Goal: Task Accomplishment & Management: Manage account settings

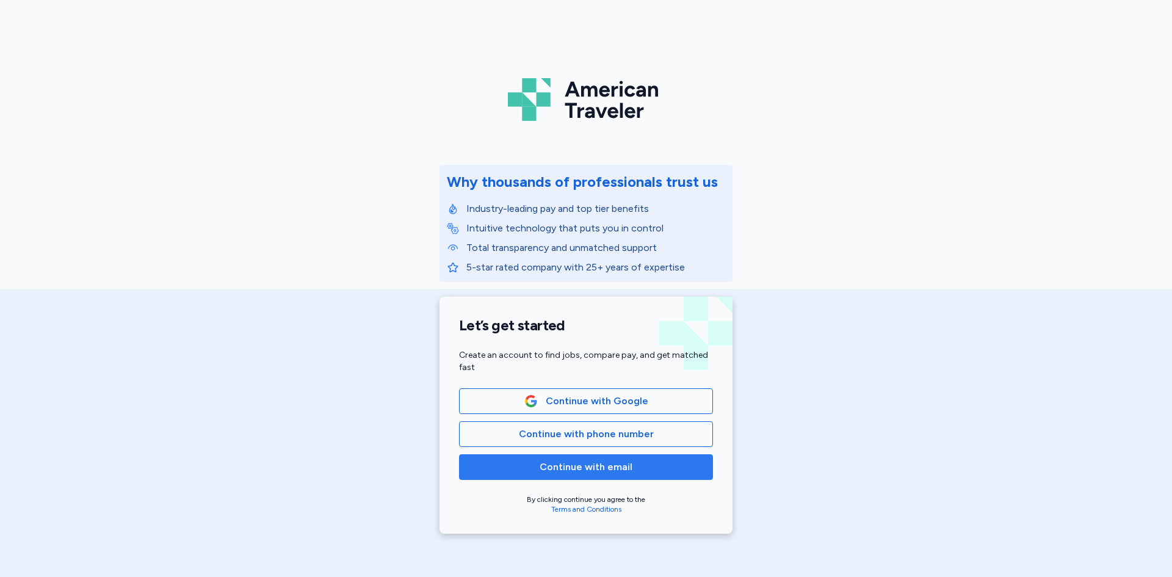
click at [567, 471] on span "Continue with email" at bounding box center [586, 467] width 93 height 15
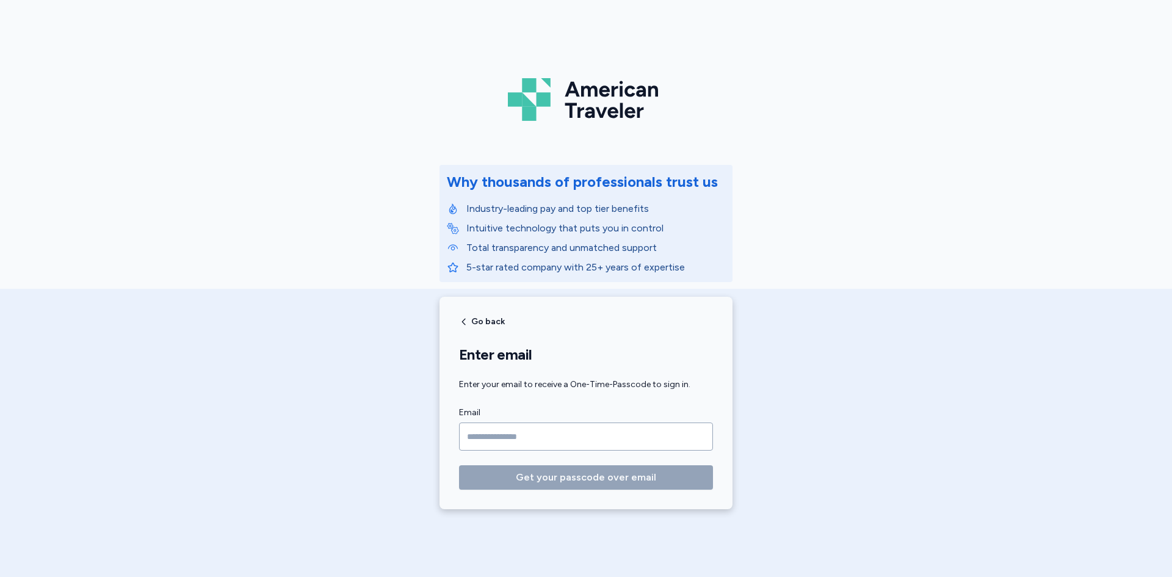
click at [512, 438] on input "Email" at bounding box center [586, 436] width 254 height 28
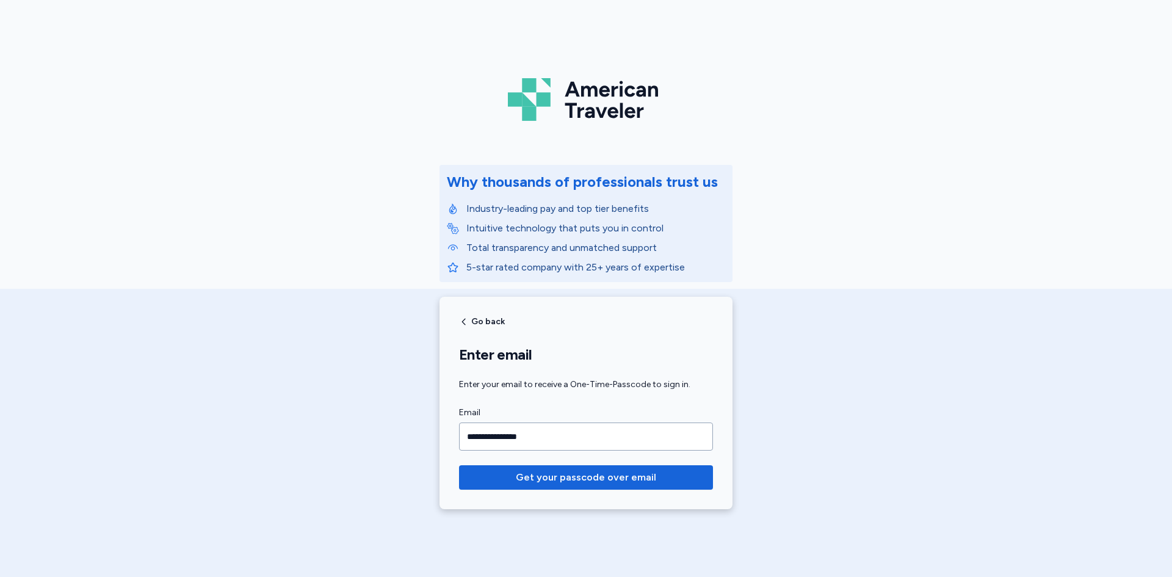
type input "**********"
click at [459, 465] on button "Get your passcode over email" at bounding box center [586, 477] width 254 height 24
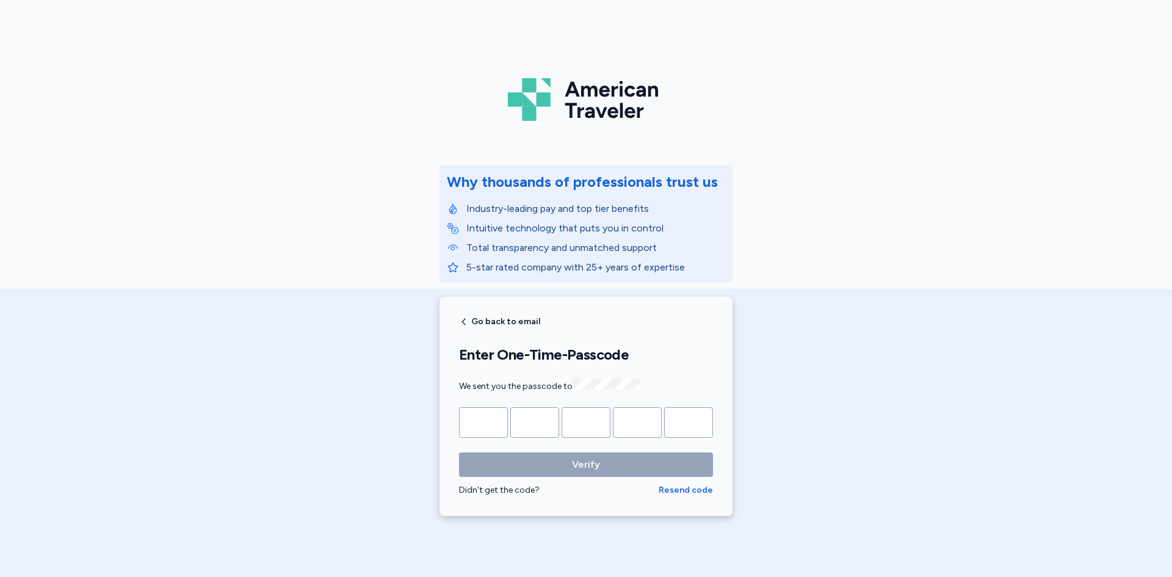
type input "*"
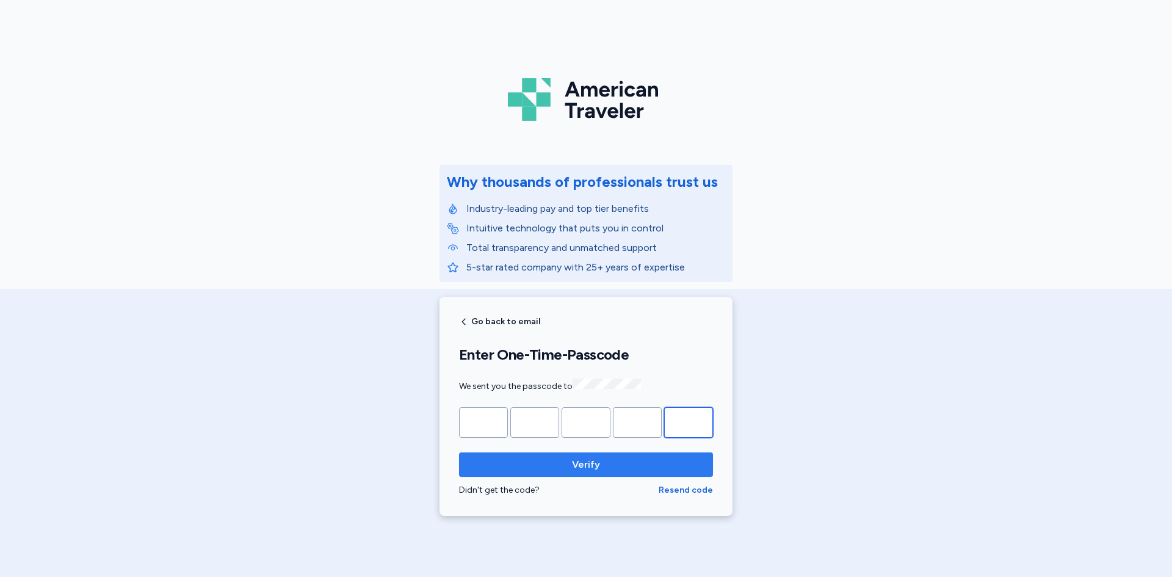
type input "*"
click at [549, 458] on span "Verify" at bounding box center [586, 464] width 234 height 15
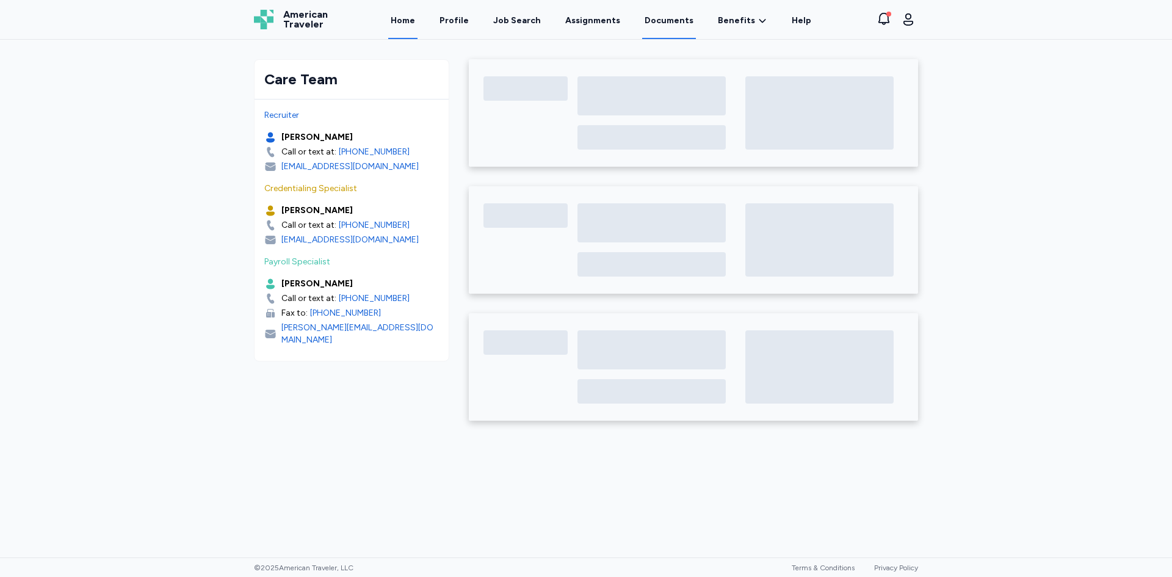
click at [676, 20] on link "Documents" at bounding box center [669, 20] width 54 height 38
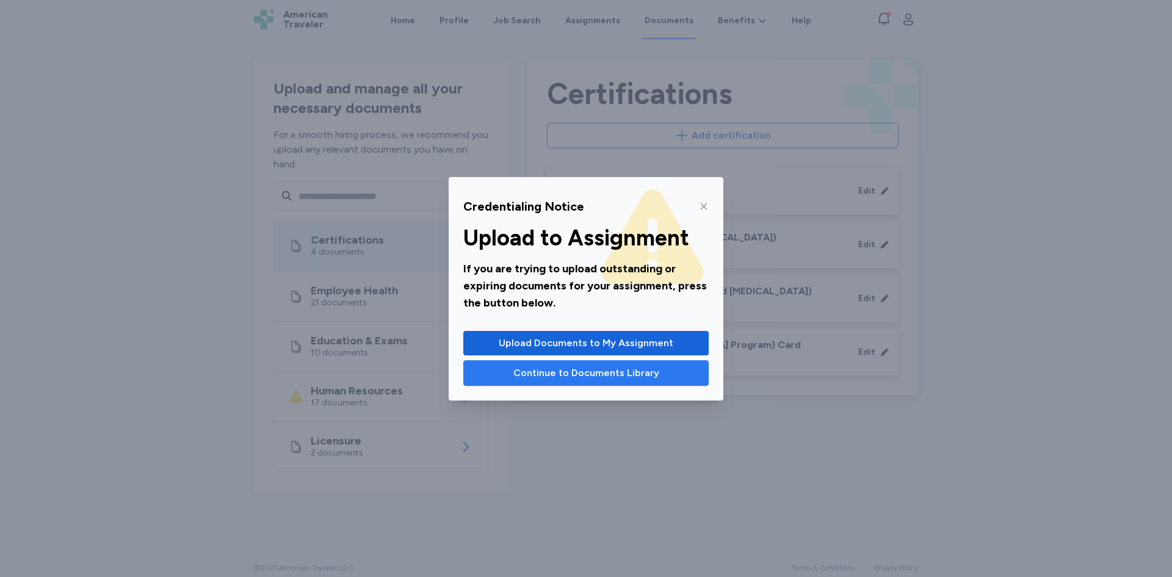
click at [646, 379] on span "Continue to Documents Library" at bounding box center [586, 373] width 146 height 15
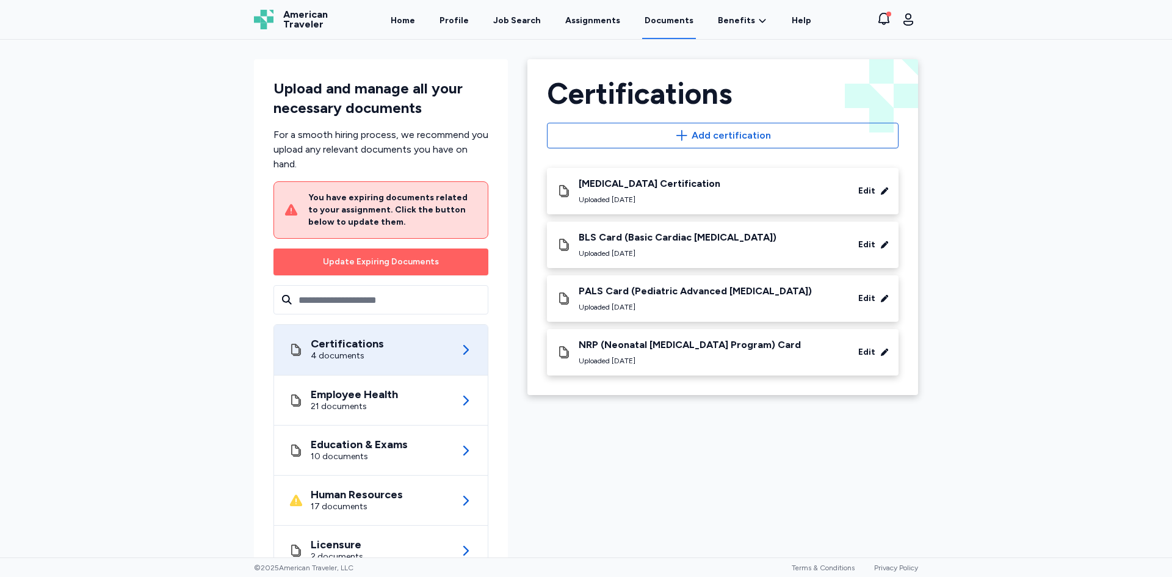
click at [748, 194] on div "[MEDICAL_DATA] Certification Uploaded [DATE] Edit" at bounding box center [723, 191] width 332 height 27
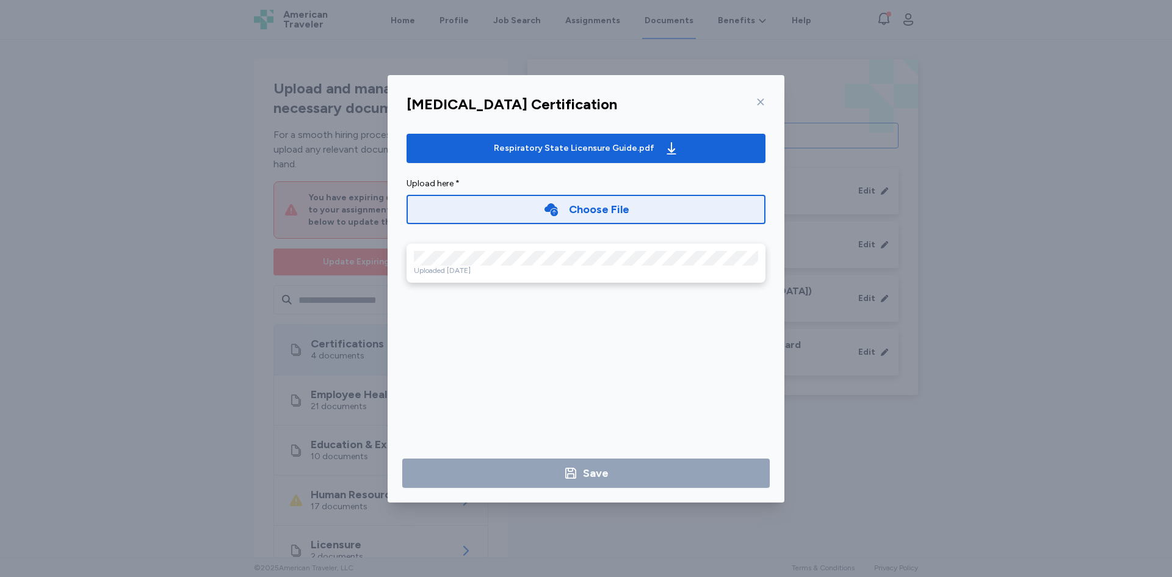
click at [756, 106] on icon at bounding box center [761, 102] width 10 height 10
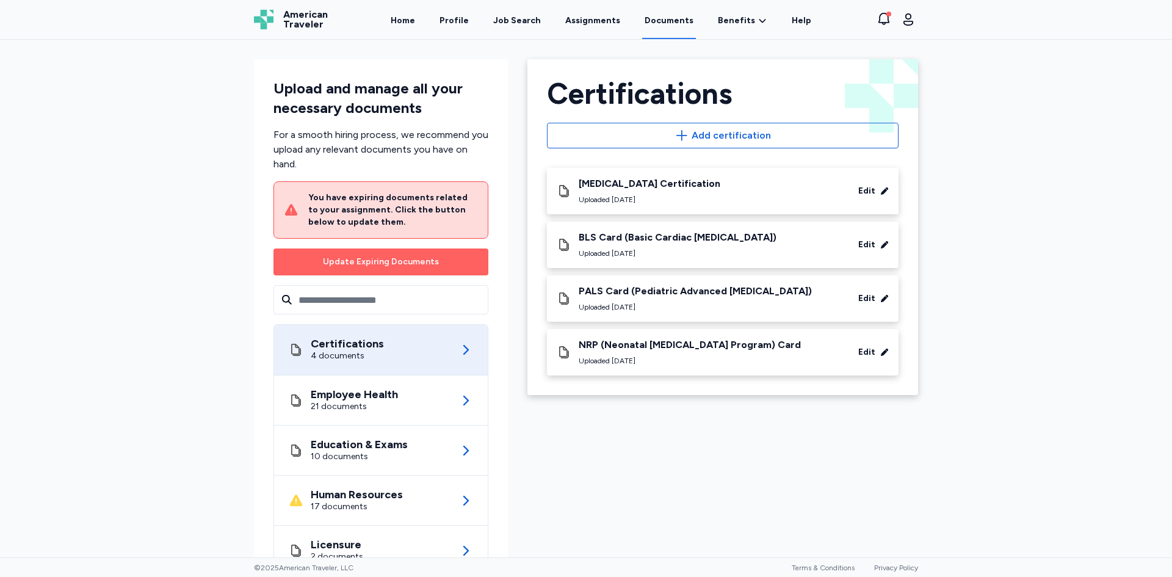
click at [731, 239] on div "BLS Card (Basic Cardiac [MEDICAL_DATA])" at bounding box center [678, 237] width 198 height 12
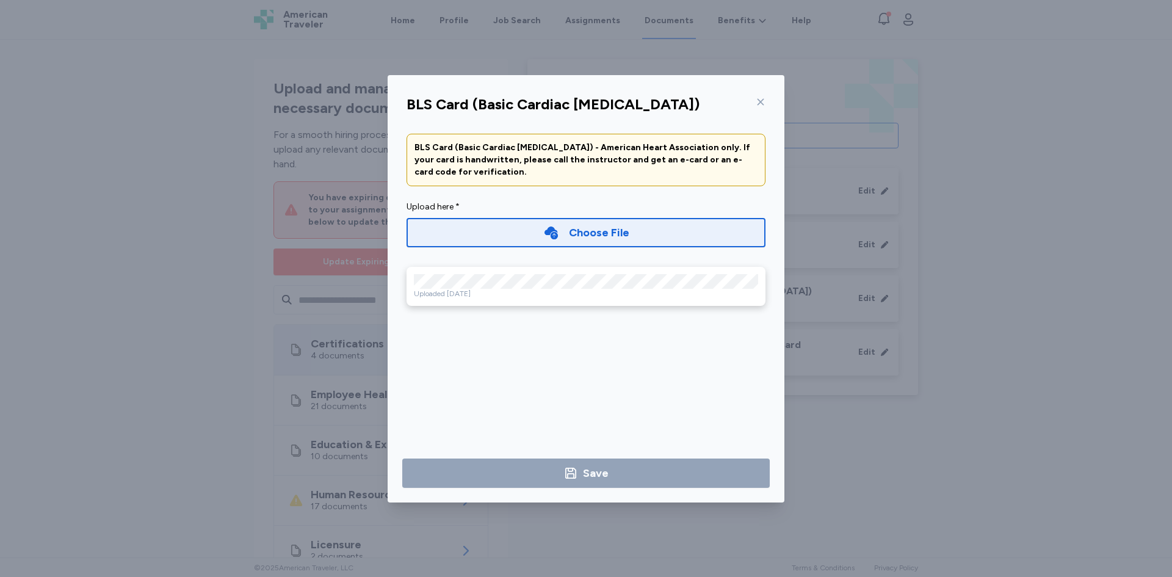
click at [764, 98] on icon at bounding box center [761, 102] width 10 height 10
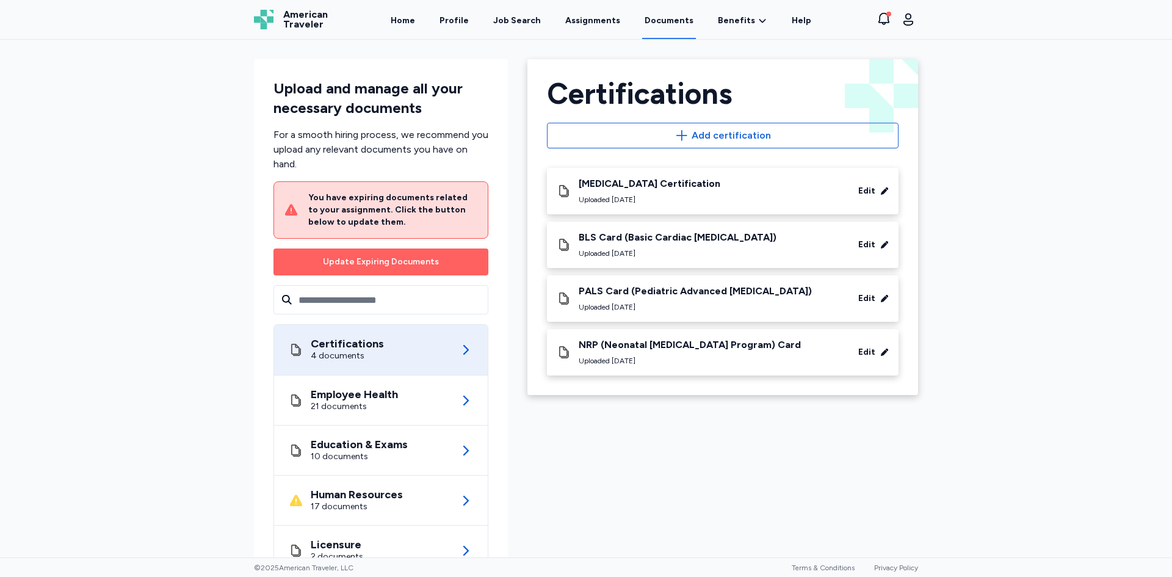
click at [726, 293] on div "PALS Card (Pediatric Advanced [MEDICAL_DATA])" at bounding box center [695, 291] width 233 height 12
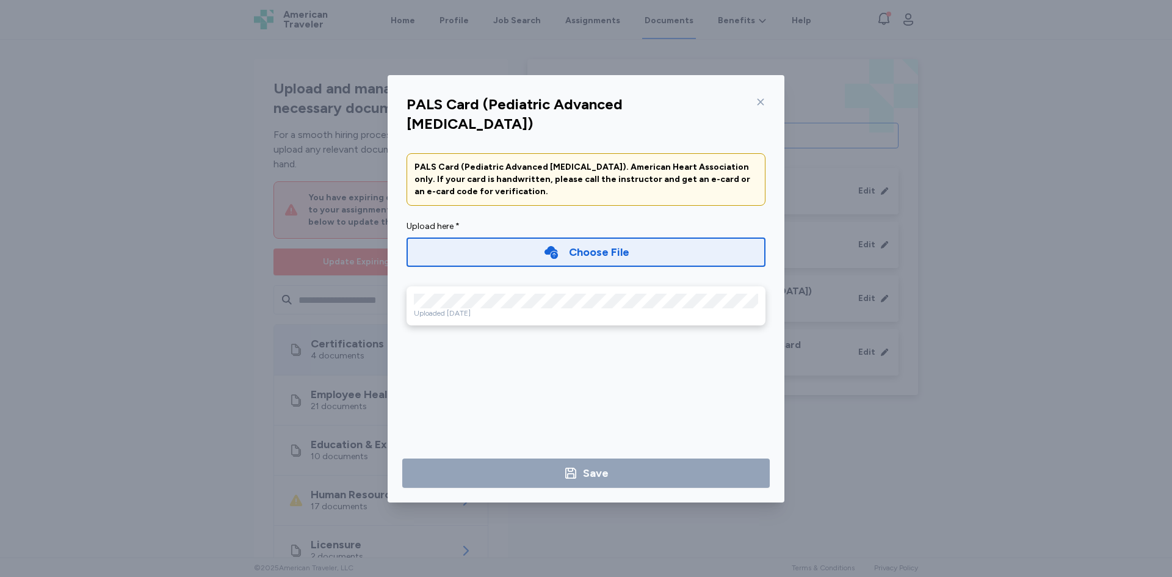
click at [759, 103] on icon at bounding box center [761, 101] width 7 height 7
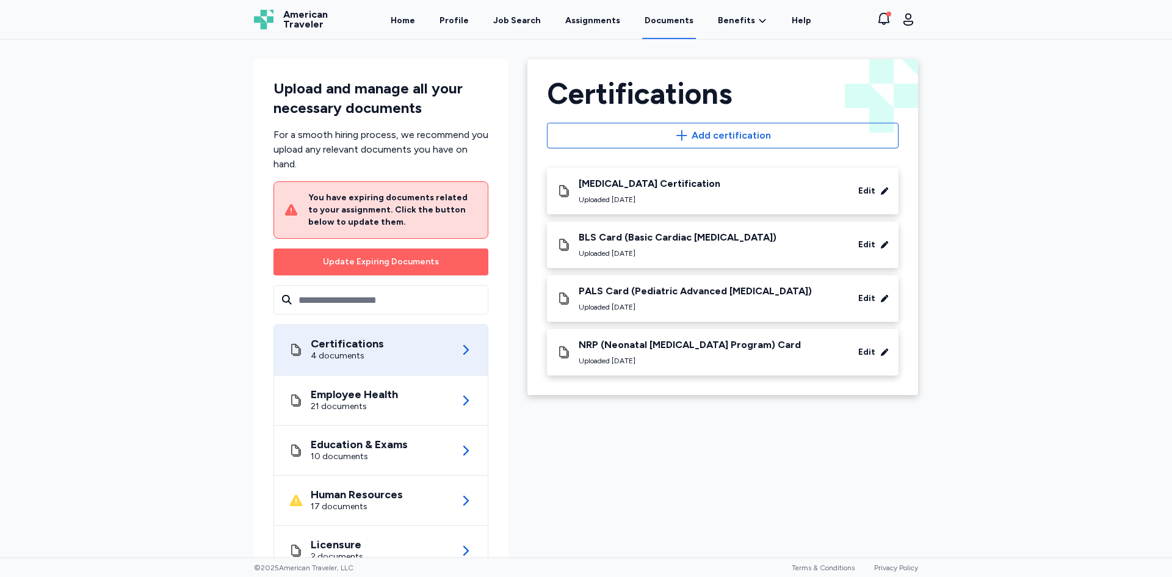
click at [716, 339] on div "NRP (Neonatal [MEDICAL_DATA] Program) Card" at bounding box center [690, 345] width 222 height 12
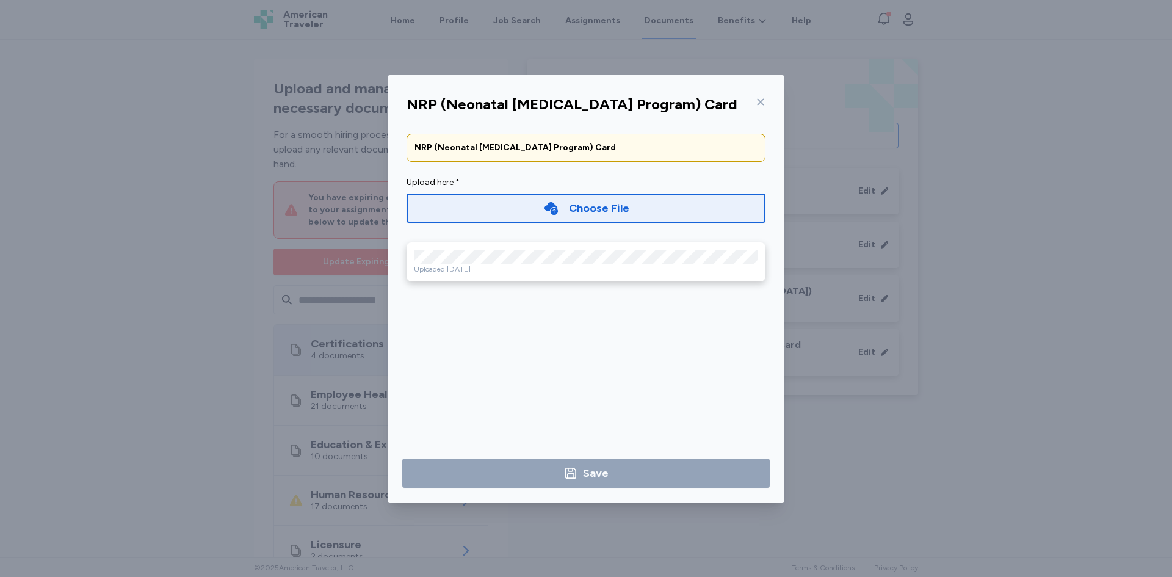
click at [755, 103] on div at bounding box center [758, 102] width 15 height 20
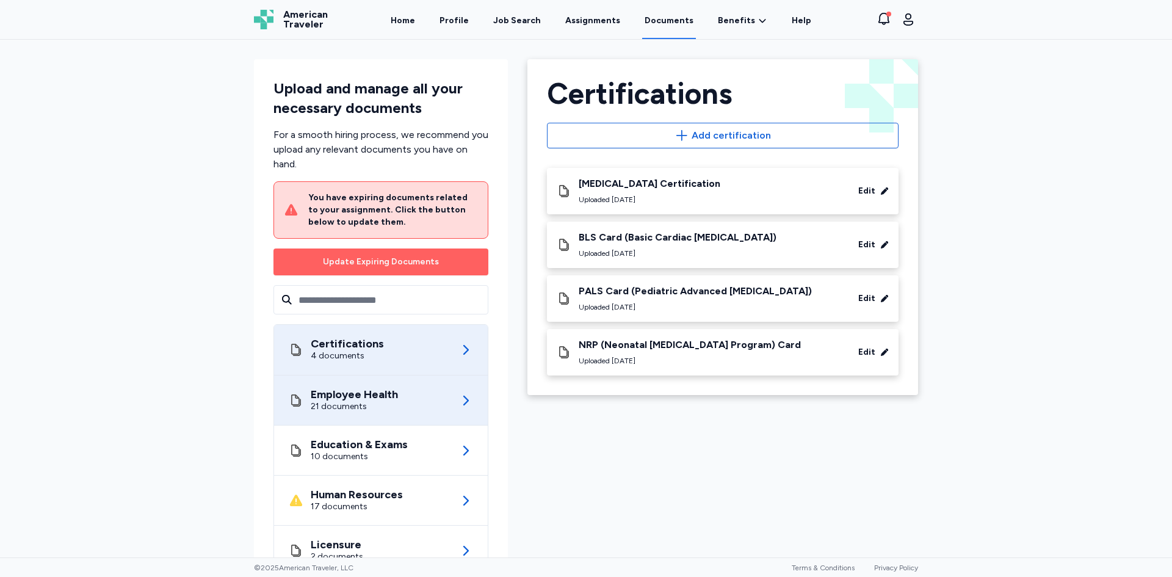
click at [438, 408] on div "Employee Health 21 documents" at bounding box center [381, 399] width 184 height 49
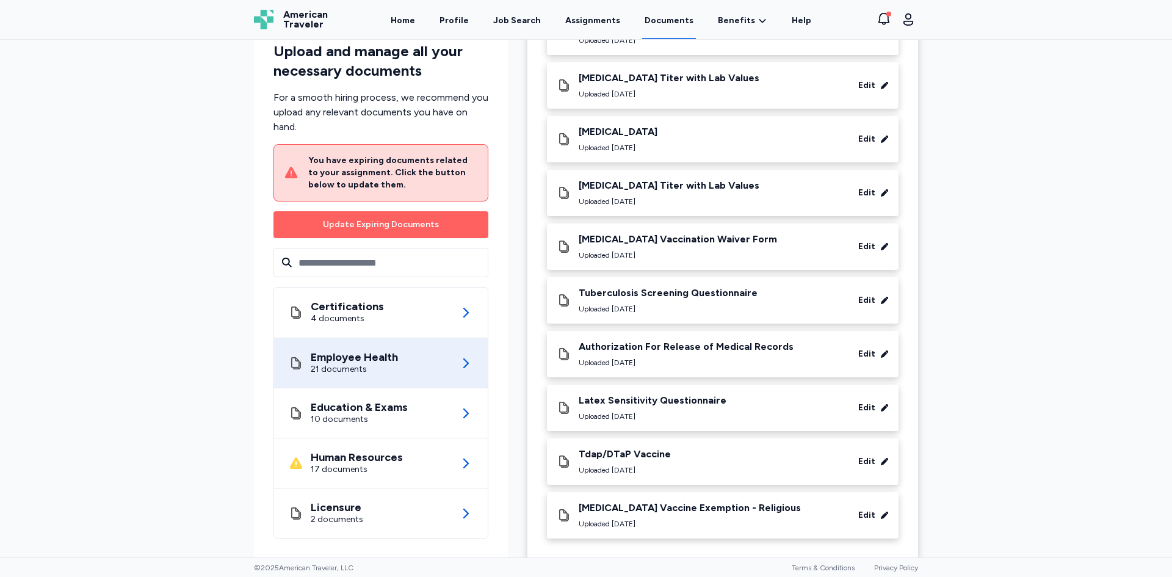
scroll to position [707, 0]
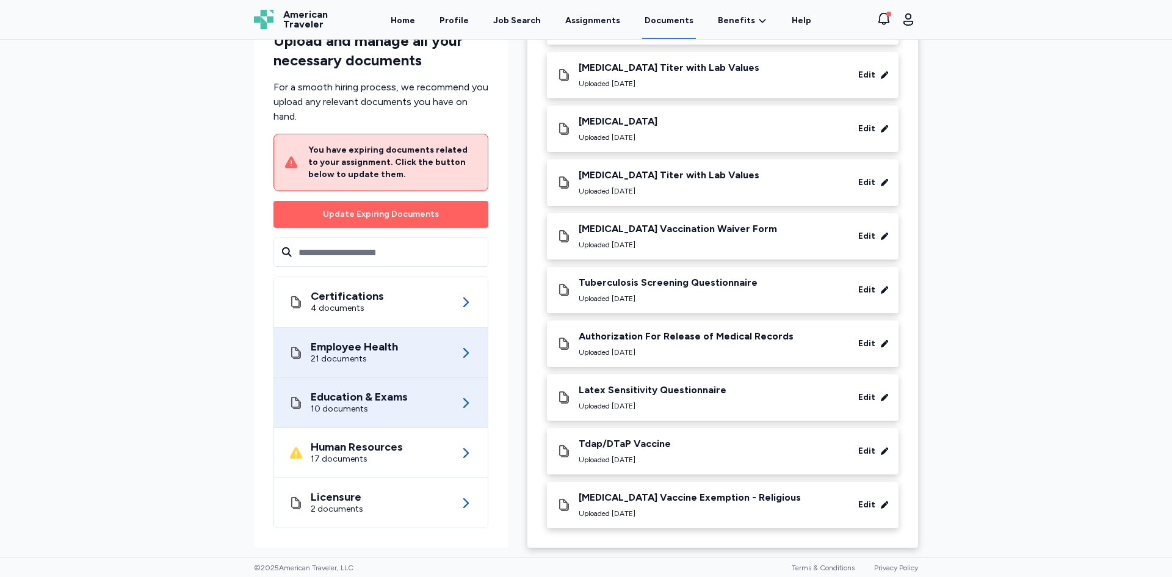
click at [408, 418] on div "Education & Exams 10 documents" at bounding box center [381, 402] width 184 height 49
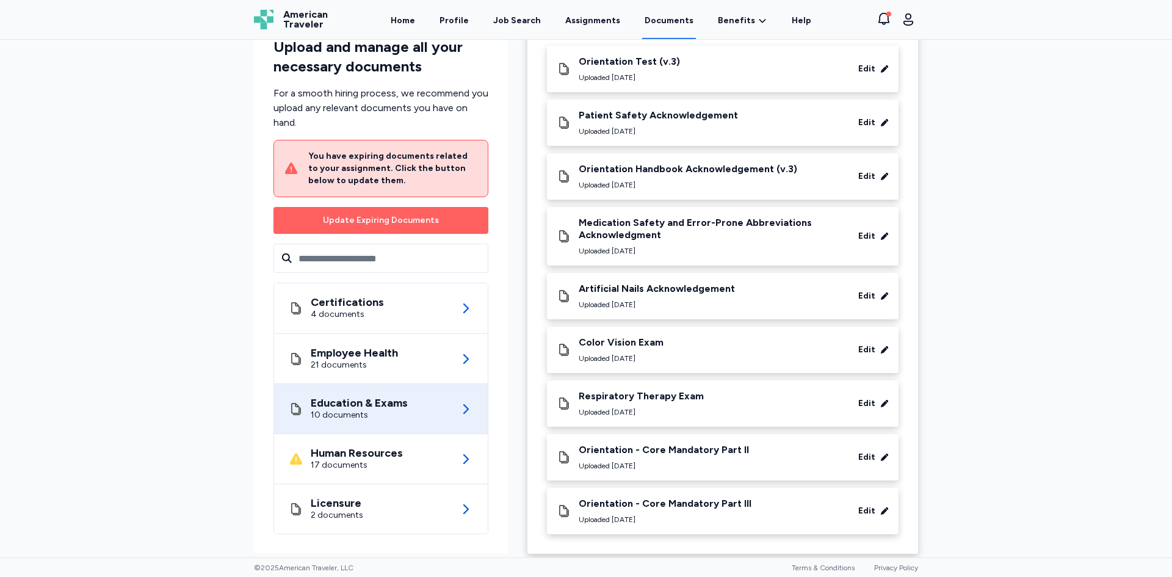
scroll to position [128, 0]
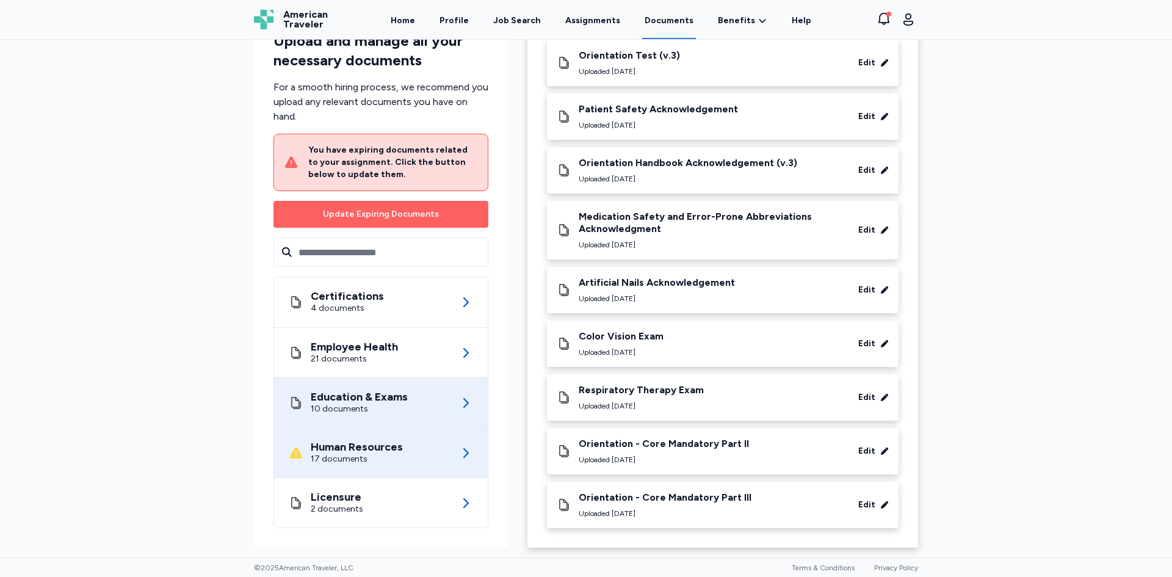
click at [382, 453] on div "Human Resources" at bounding box center [357, 447] width 92 height 12
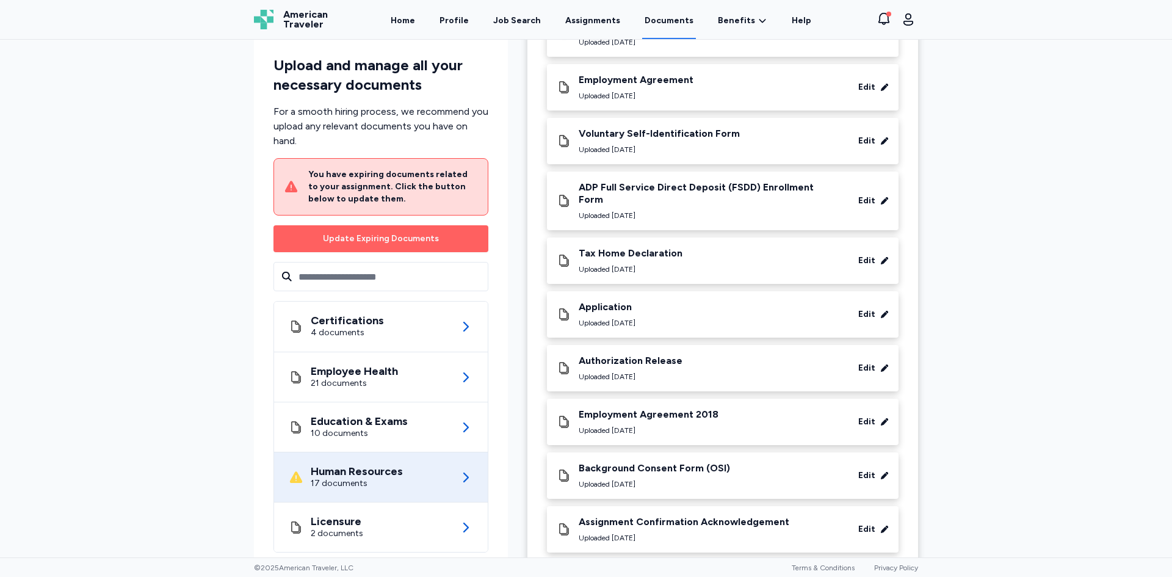
scroll to position [575, 0]
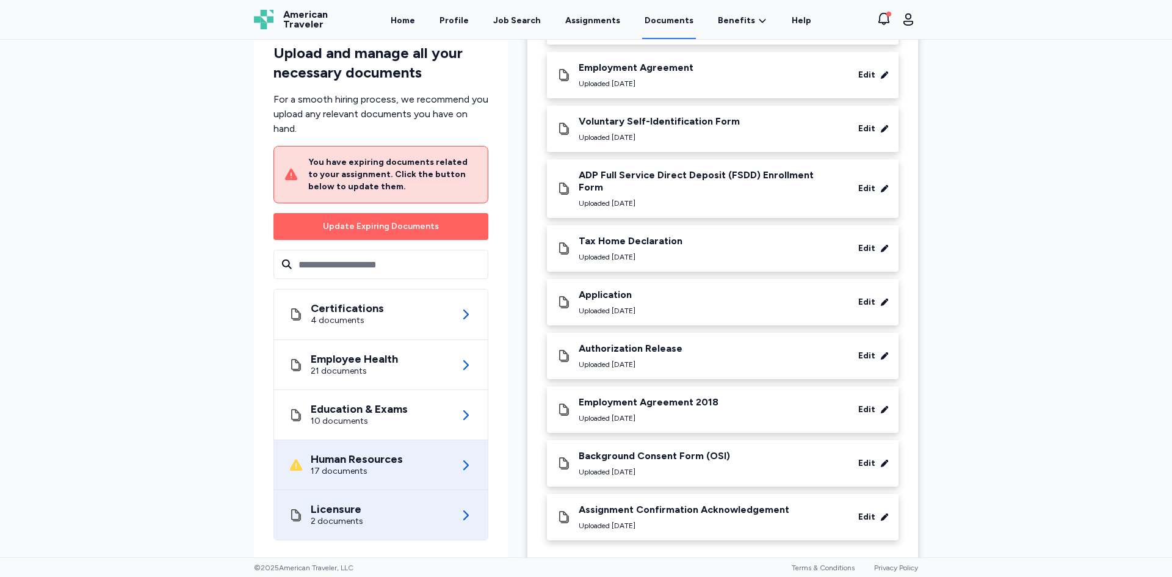
click at [355, 503] on div "Licensure" at bounding box center [337, 509] width 53 height 12
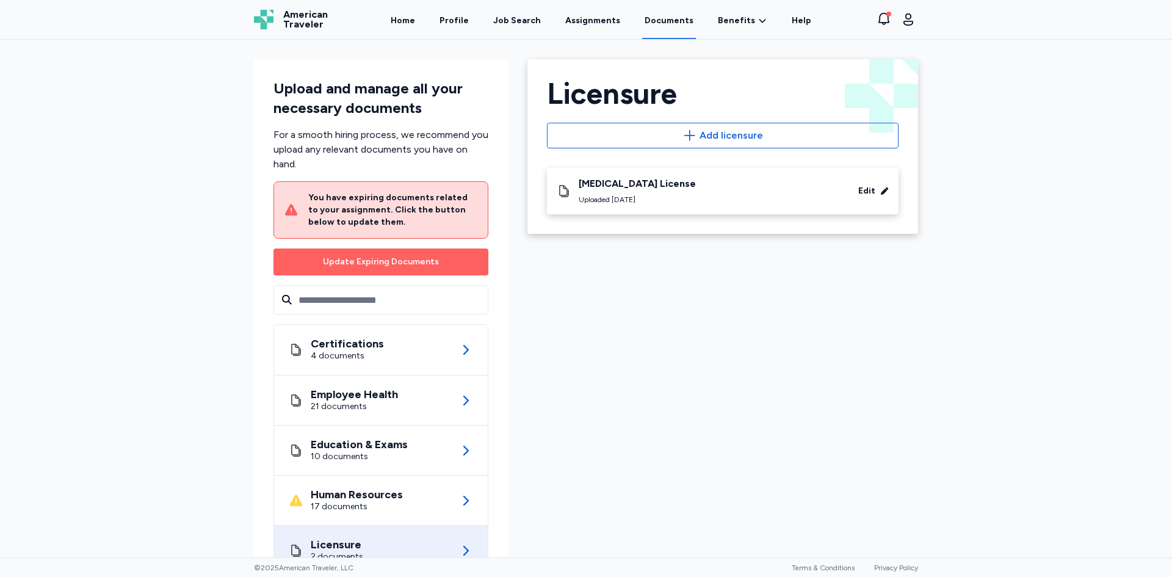
click at [666, 194] on div "[MEDICAL_DATA] License Uploaded [DATE]" at bounding box center [637, 191] width 117 height 27
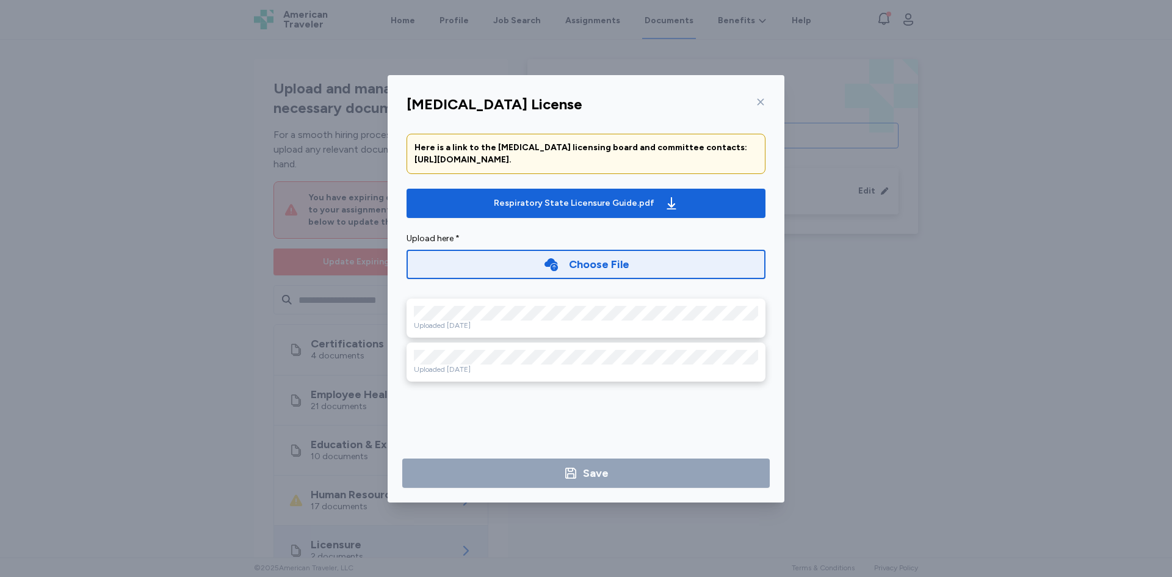
click at [763, 100] on icon at bounding box center [761, 101] width 7 height 7
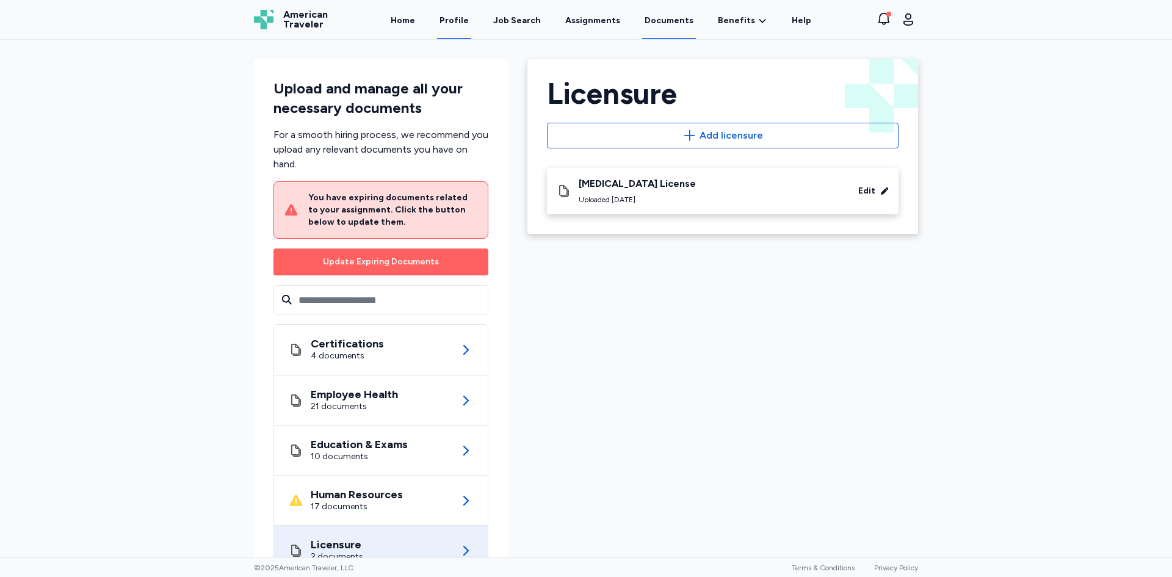
click at [464, 22] on link "Profile" at bounding box center [454, 20] width 34 height 38
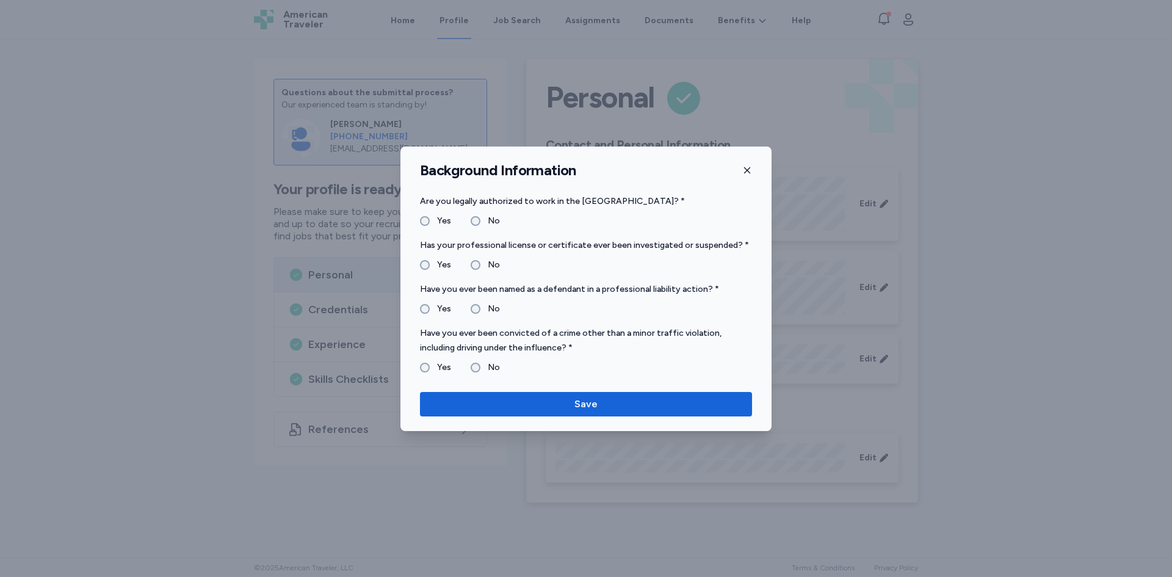
click at [747, 170] on icon "button" at bounding box center [747, 170] width 6 height 6
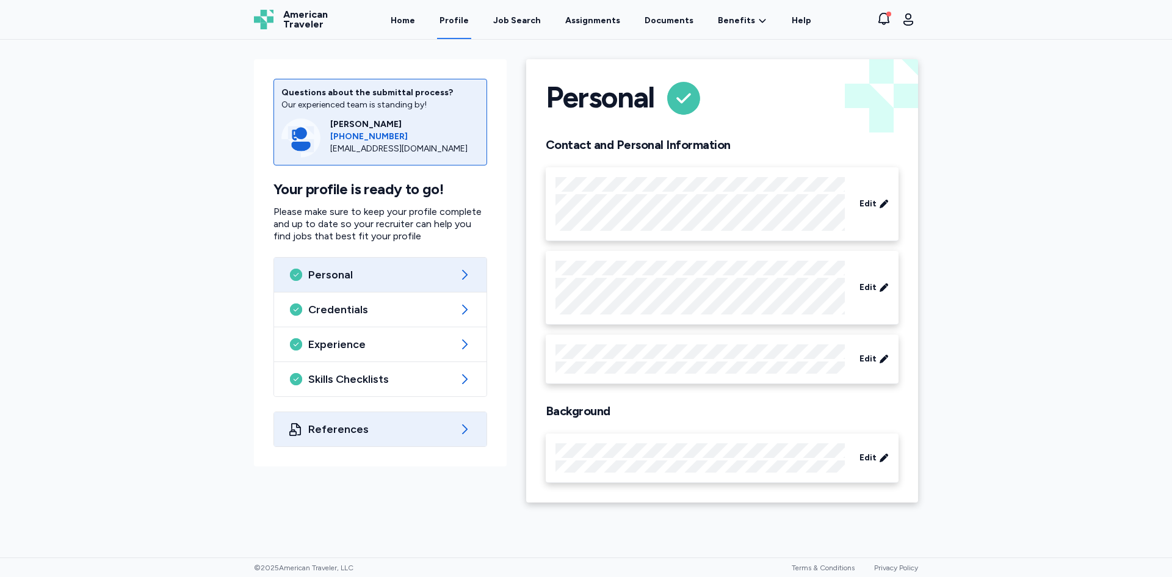
click at [471, 426] on icon at bounding box center [464, 429] width 15 height 15
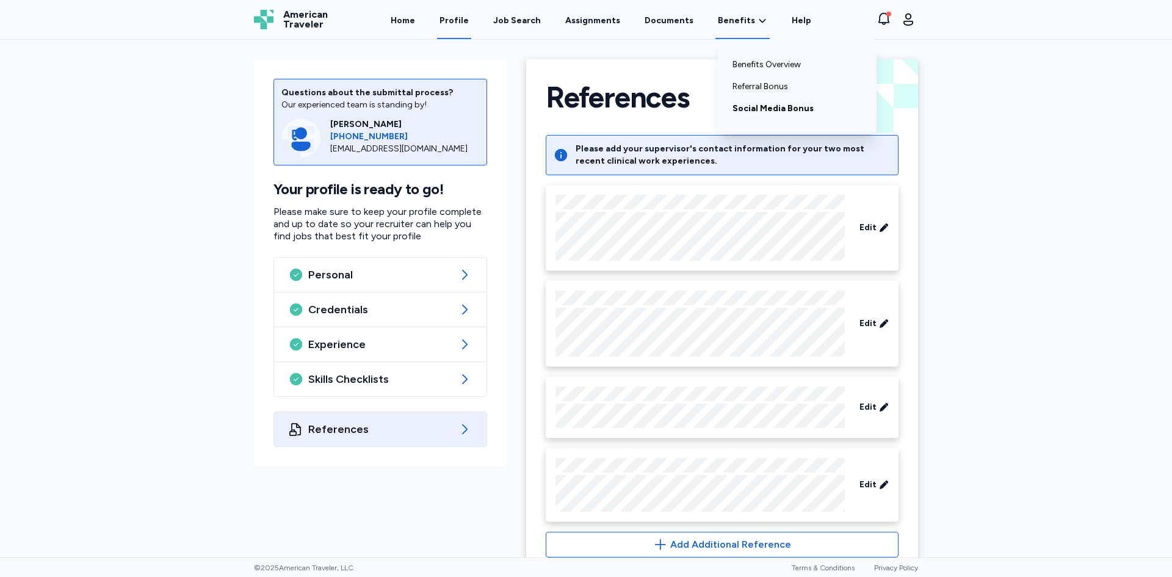
click at [767, 108] on link "Social Media Bonus" at bounding box center [797, 109] width 129 height 22
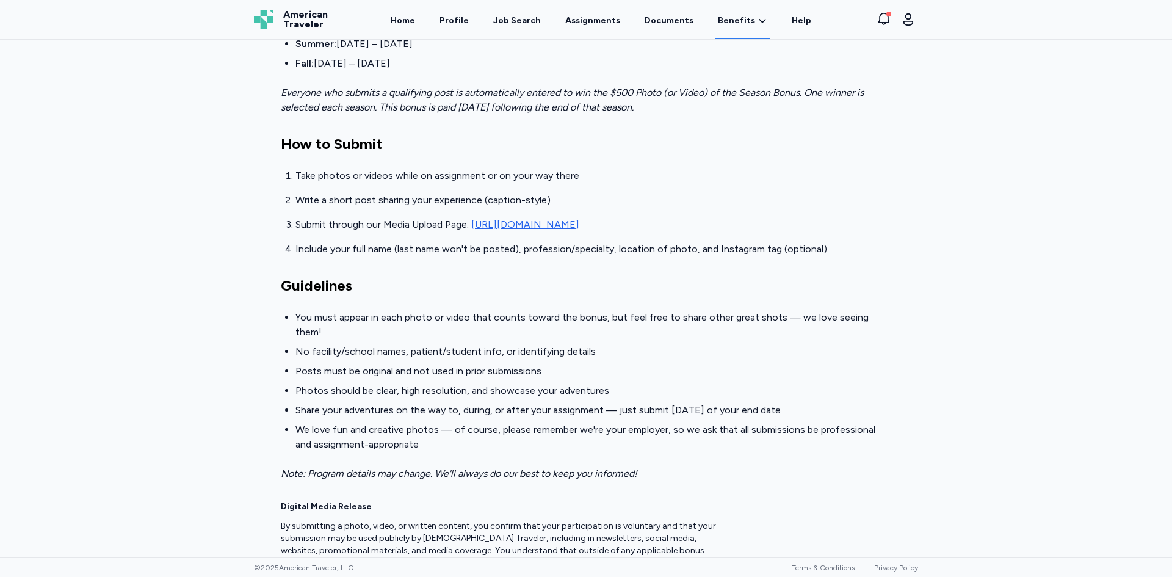
scroll to position [672, 0]
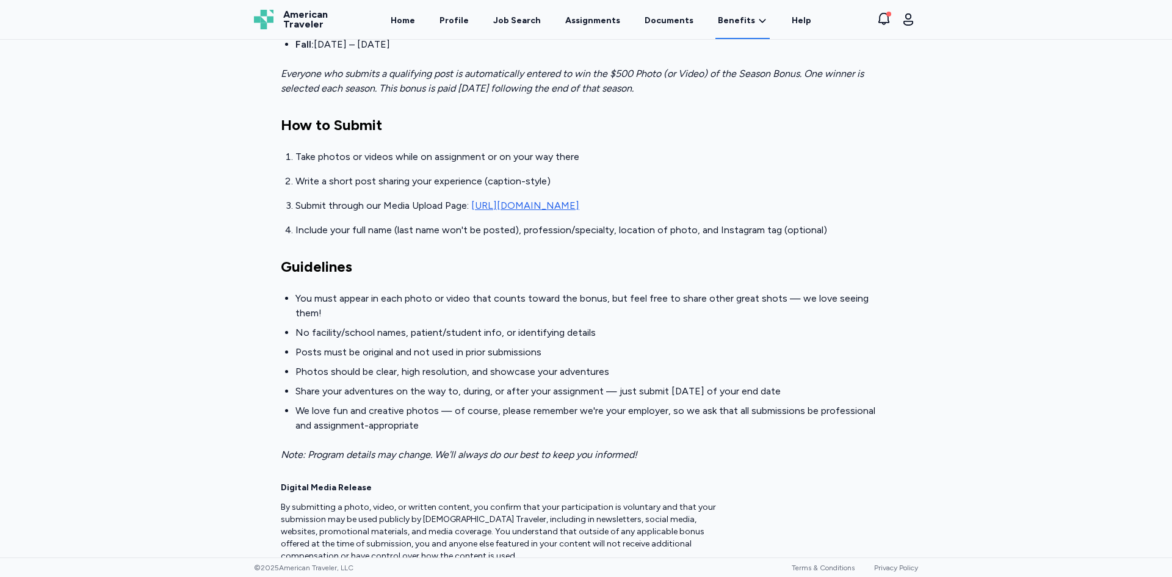
click at [614, 171] on ol "Take photos or videos while on assignment or on your way there Write a short po…" at bounding box center [593, 194] width 596 height 88
click at [615, 171] on ol "Take photos or videos while on assignment or on your way there Write a short po…" at bounding box center [593, 194] width 596 height 88
click at [478, 140] on div "How to Submit Take photos or videos while on assignment or on your way there Wr…" at bounding box center [586, 176] width 611 height 122
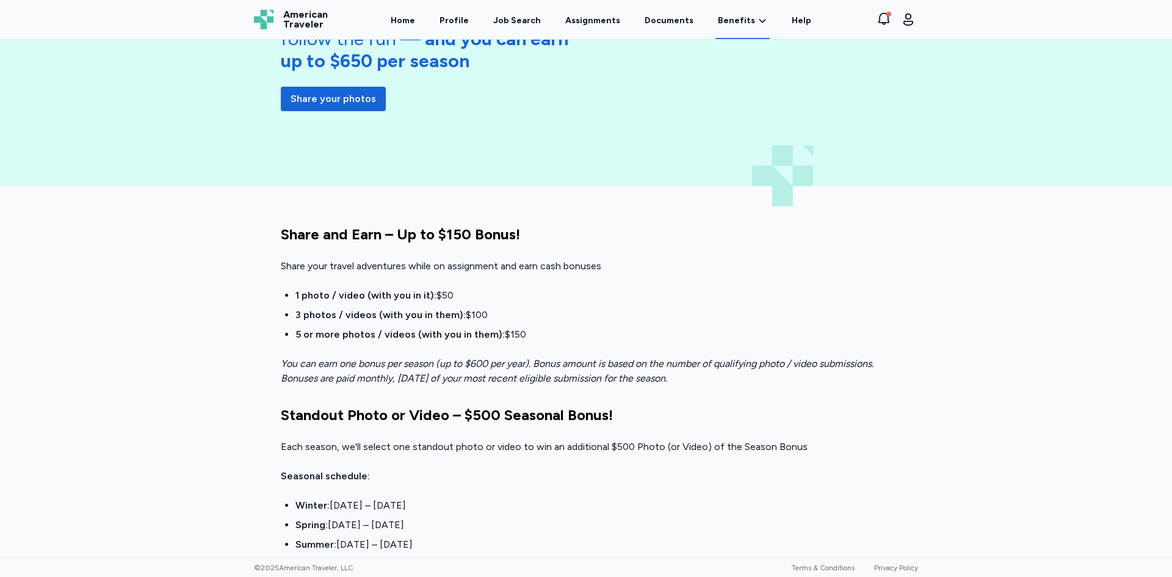
scroll to position [0, 0]
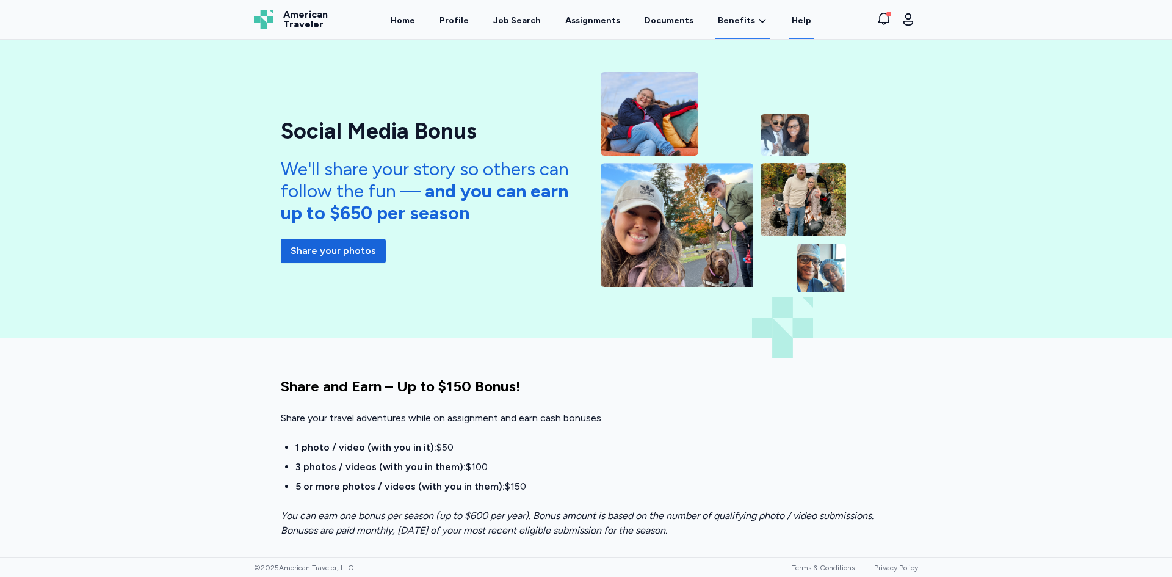
click at [789, 20] on link "Help" at bounding box center [801, 20] width 24 height 38
